Goal: Task Accomplishment & Management: Manage account settings

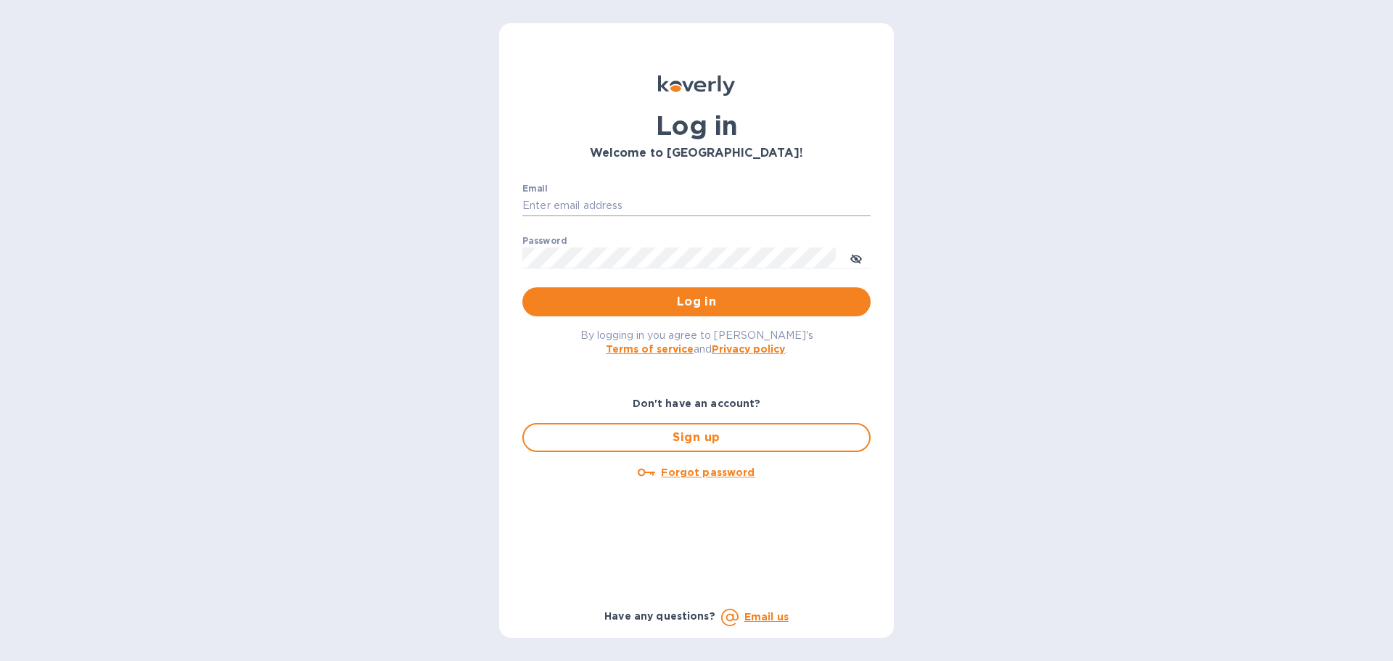
click at [614, 210] on input "Email" at bounding box center [696, 206] width 348 height 22
type input "[EMAIL_ADDRESS][DOMAIN_NAME]"
click at [858, 264] on icon "toggle password visibility" at bounding box center [856, 259] width 12 height 12
click at [790, 303] on span "Log in" at bounding box center [696, 301] width 325 height 17
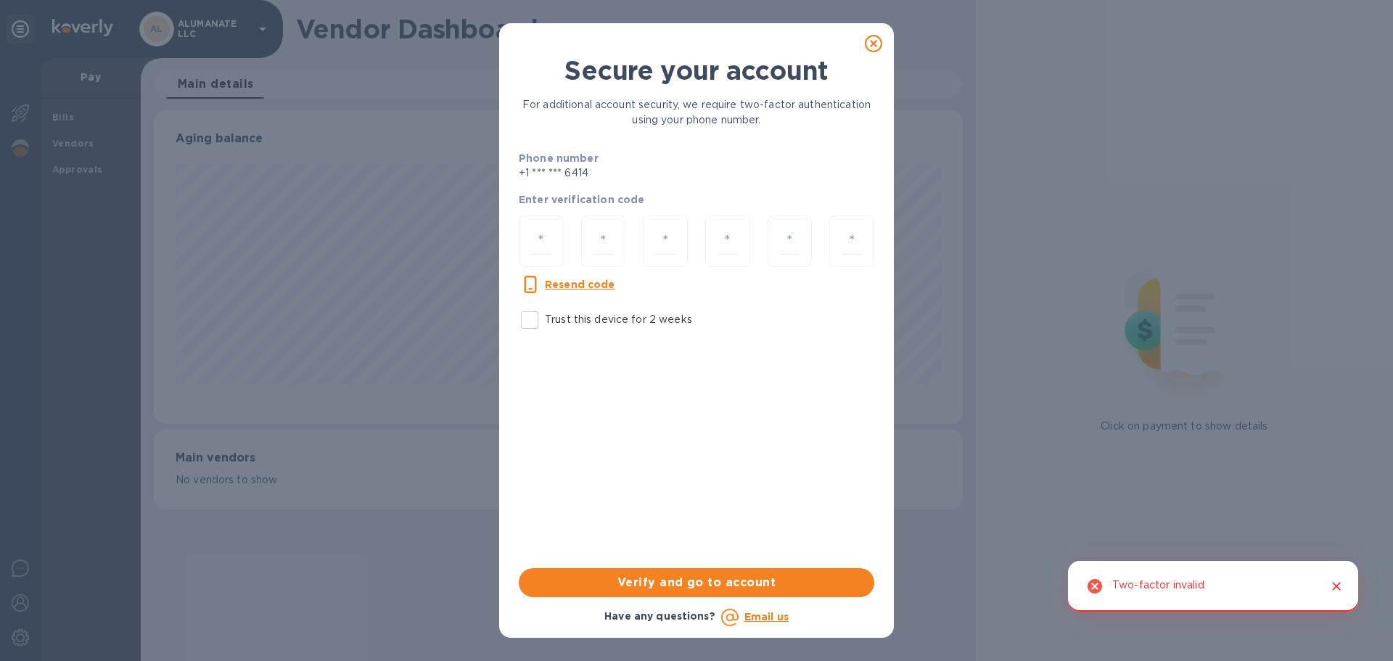
scroll to position [313, 808]
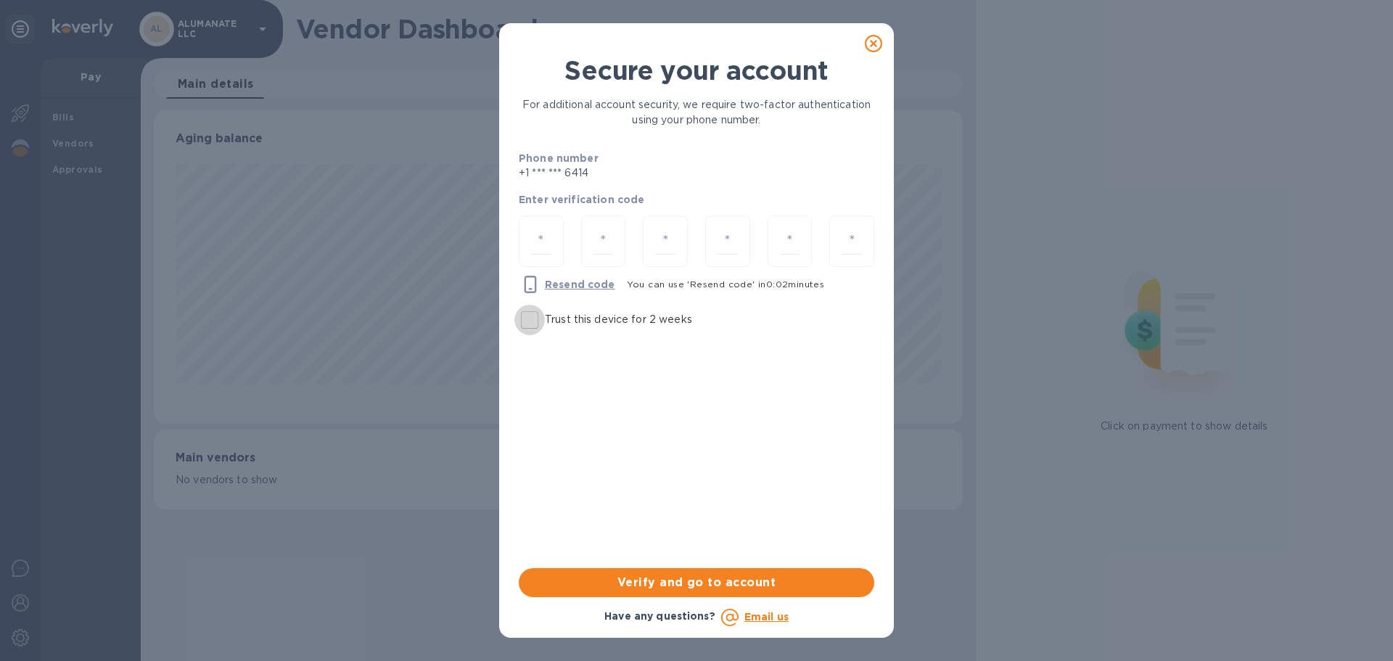
click at [531, 326] on input "Trust this device for 2 weeks" at bounding box center [530, 320] width 30 height 30
checkbox input "true"
click at [539, 237] on input "number" at bounding box center [541, 241] width 20 height 27
click at [550, 242] on input "number" at bounding box center [541, 241] width 20 height 27
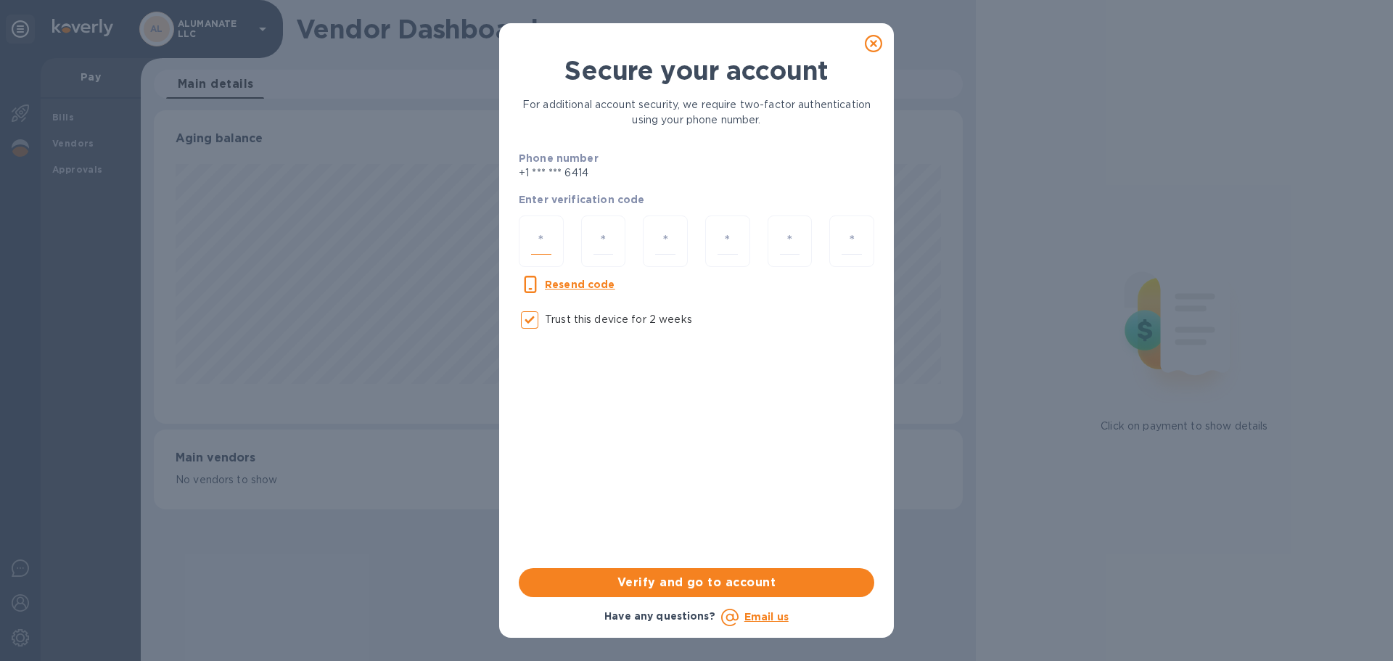
click at [550, 242] on input "number" at bounding box center [541, 241] width 20 height 27
click at [547, 246] on input "number" at bounding box center [541, 241] width 20 height 27
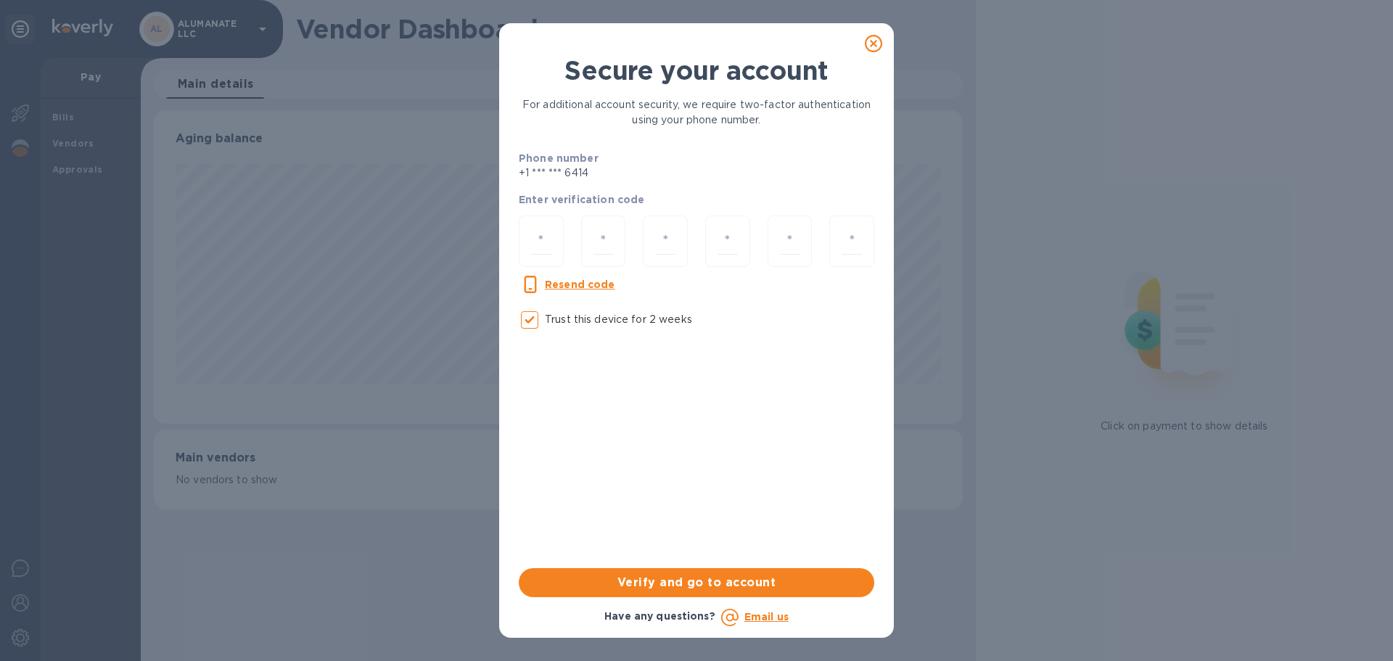
click at [1154, 150] on div "Secure your account For additional account security, we require two-factor auth…" at bounding box center [696, 330] width 1393 height 661
click at [584, 176] on p "+1 *** *** 6414" at bounding box center [593, 172] width 149 height 15
click at [874, 49] on icon at bounding box center [873, 43] width 17 height 17
